Goal: Ask a question

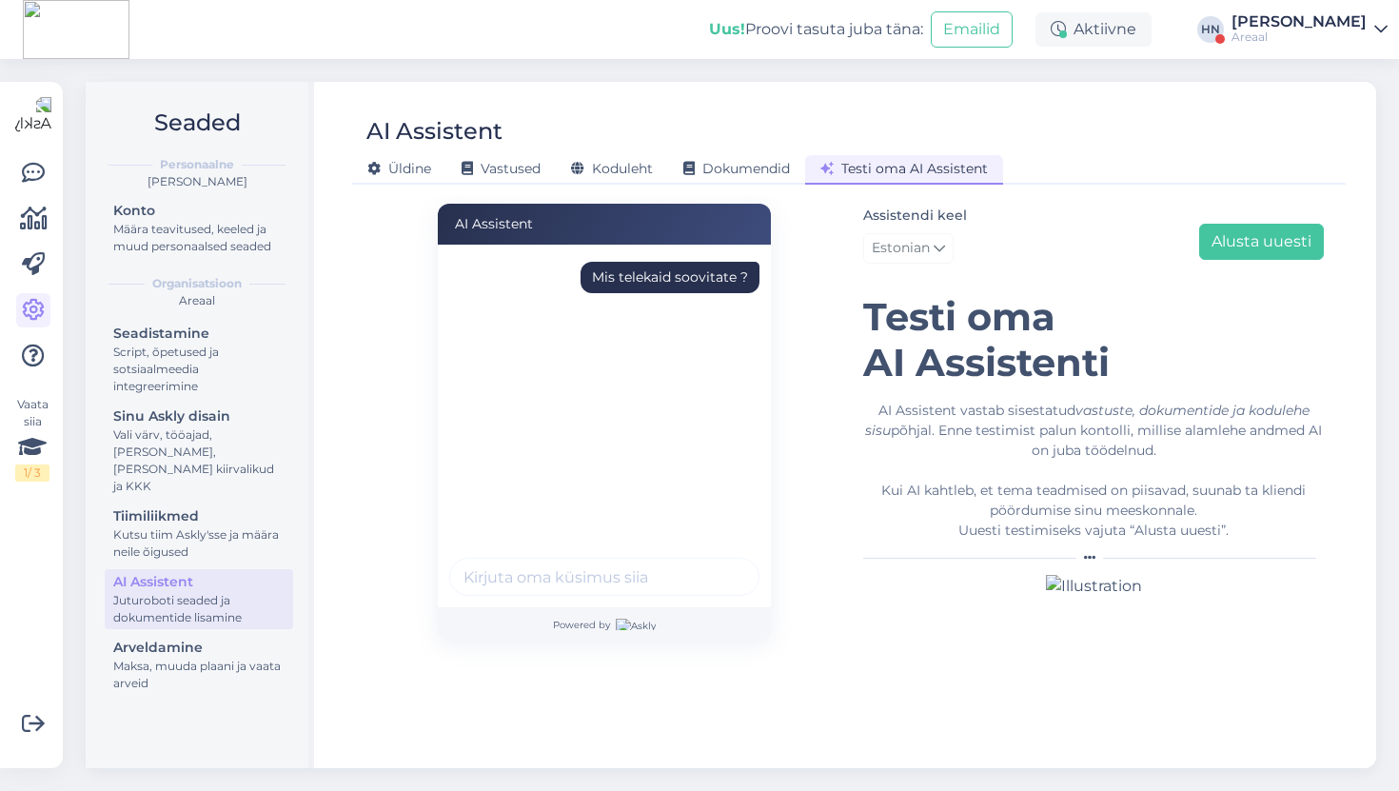
click at [709, 282] on div "Mis telekaid soovitate ?" at bounding box center [670, 277] width 156 height 20
copy div "Mis telekaid soovitate ?"
click at [1189, 253] on div "Assistendi keel Estonian Alusta uuesti" at bounding box center [1093, 238] width 461 height 68
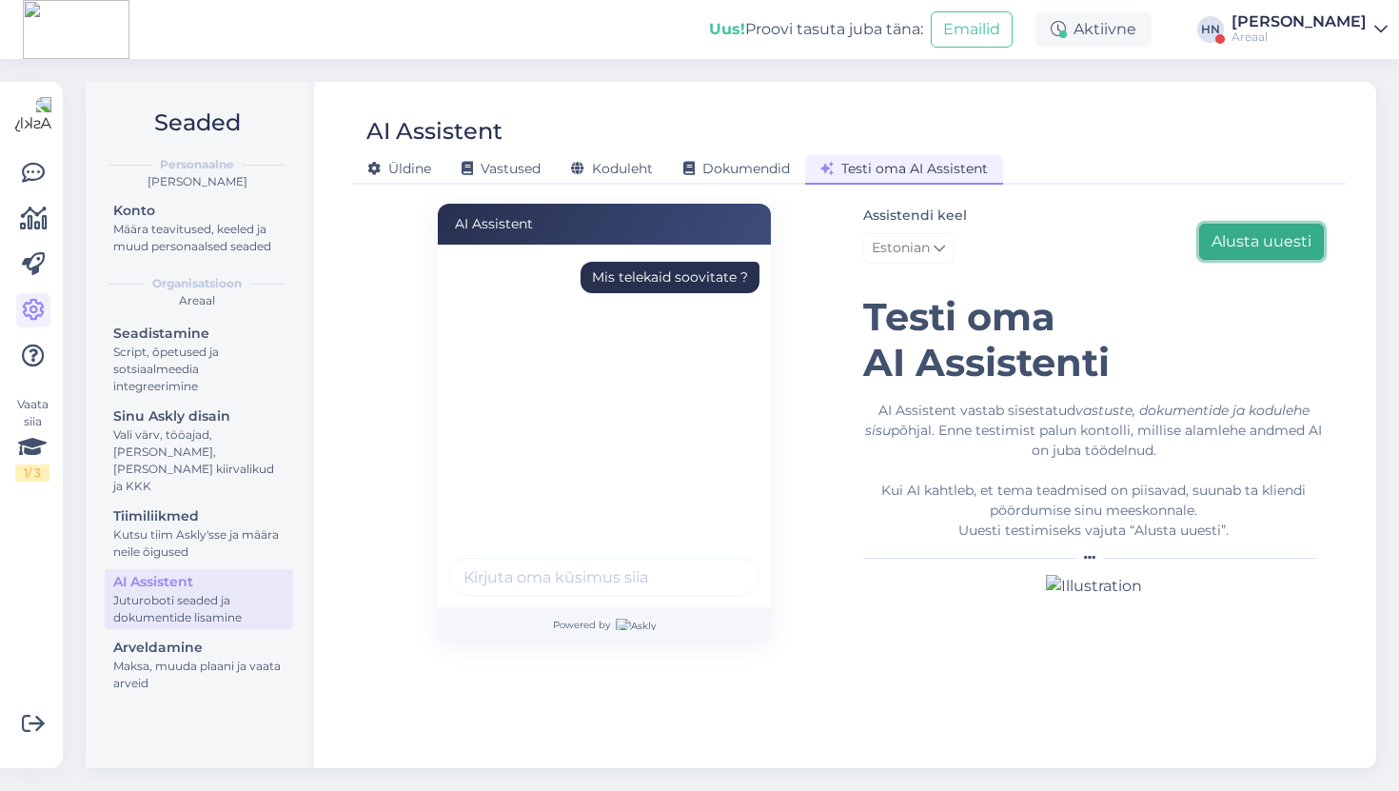
click at [1208, 252] on button "Alusta uuesti" at bounding box center [1261, 242] width 125 height 36
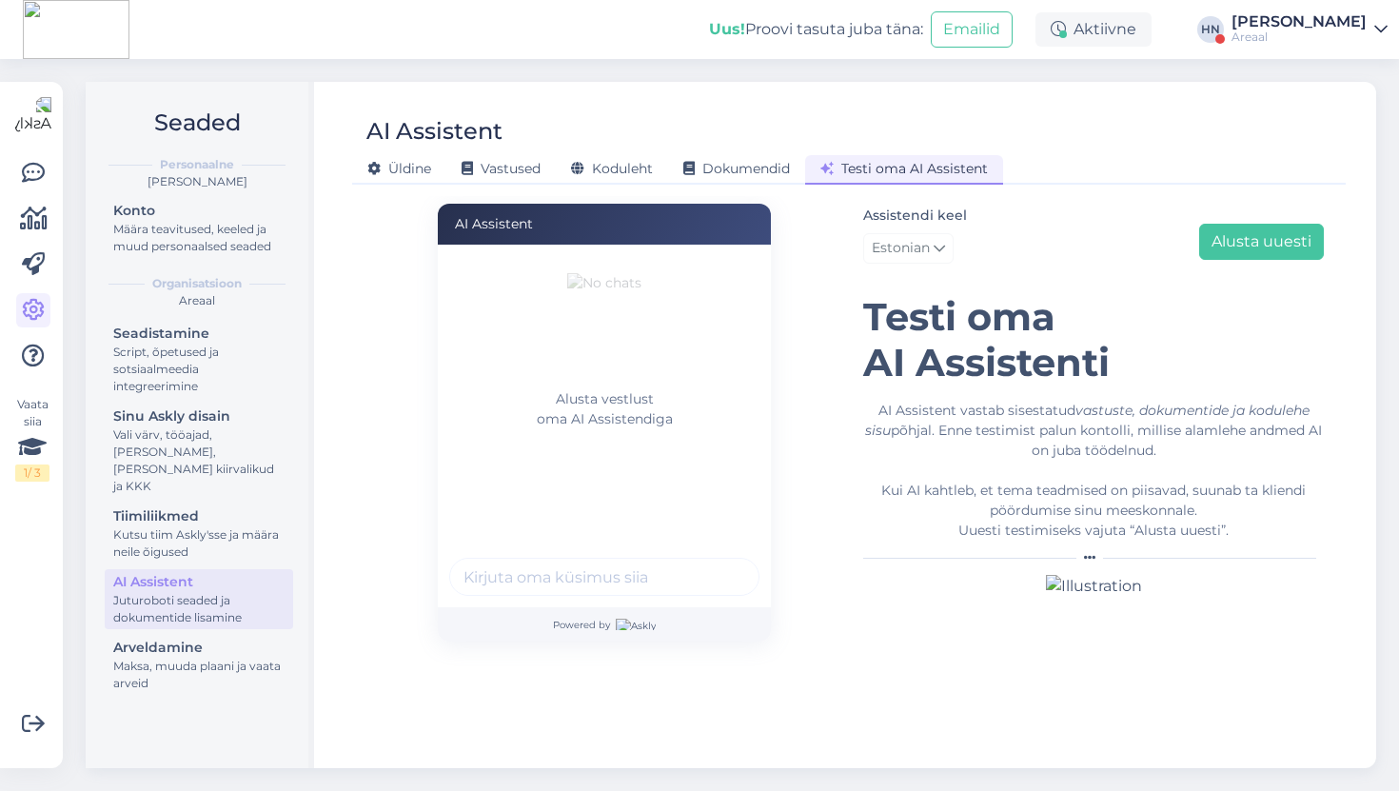
click at [619, 576] on input "text" at bounding box center [604, 577] width 310 height 38
paste input "Mis telekaid soovitate ?"
type input "Mis telekaid soovitate ?"
click at [719, 562] on button "submit" at bounding box center [733, 576] width 29 height 29
